Goal: Task Accomplishment & Management: Manage account settings

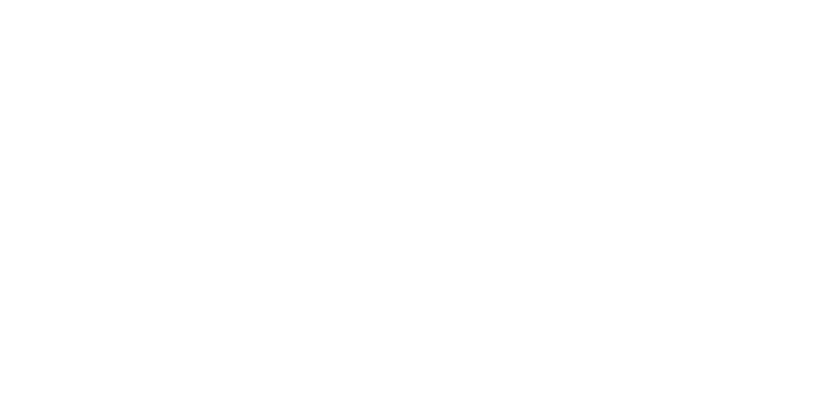
type input "**********"
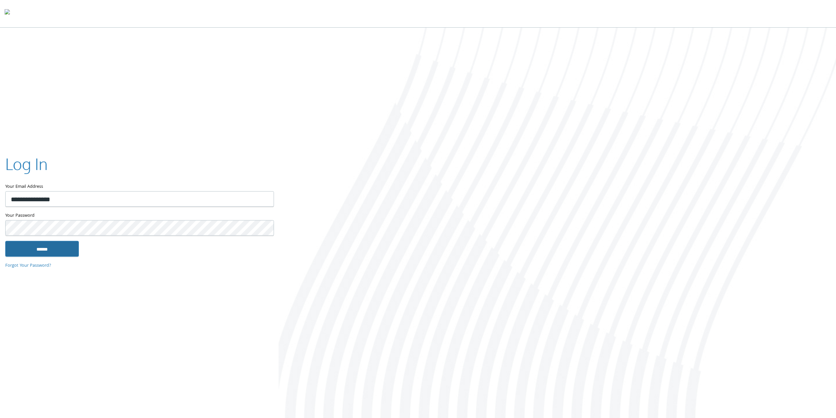
click at [49, 247] on input "******" at bounding box center [42, 249] width 74 height 16
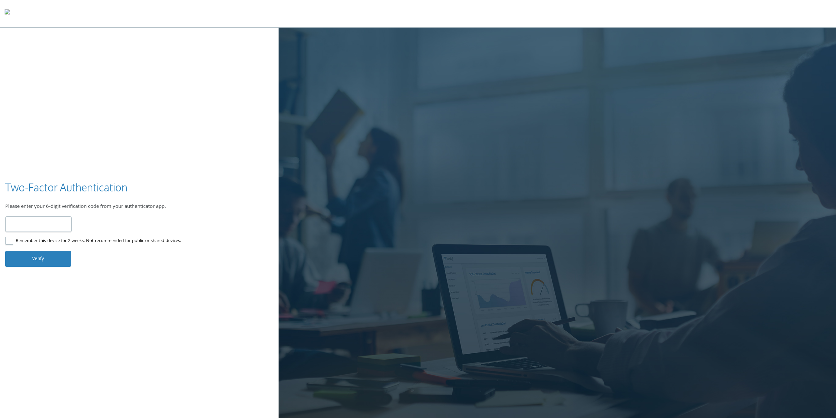
type input "******"
